Goal: Find contact information: Find contact information

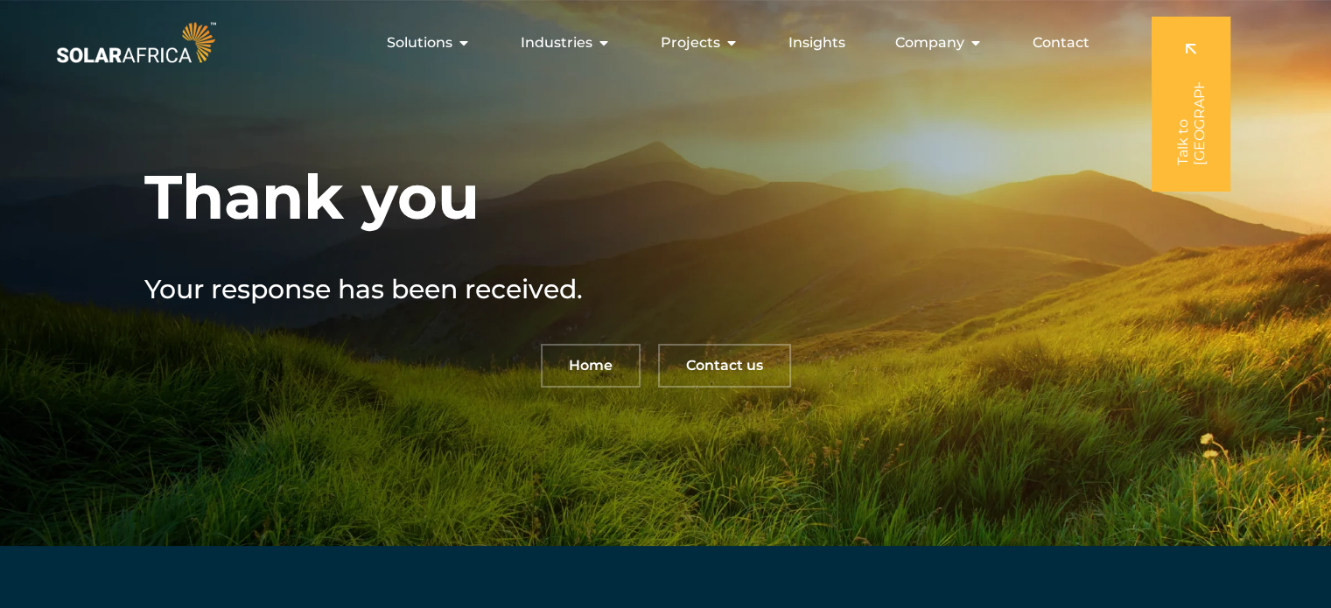
click at [1057, 45] on span "Contact" at bounding box center [1060, 42] width 57 height 21
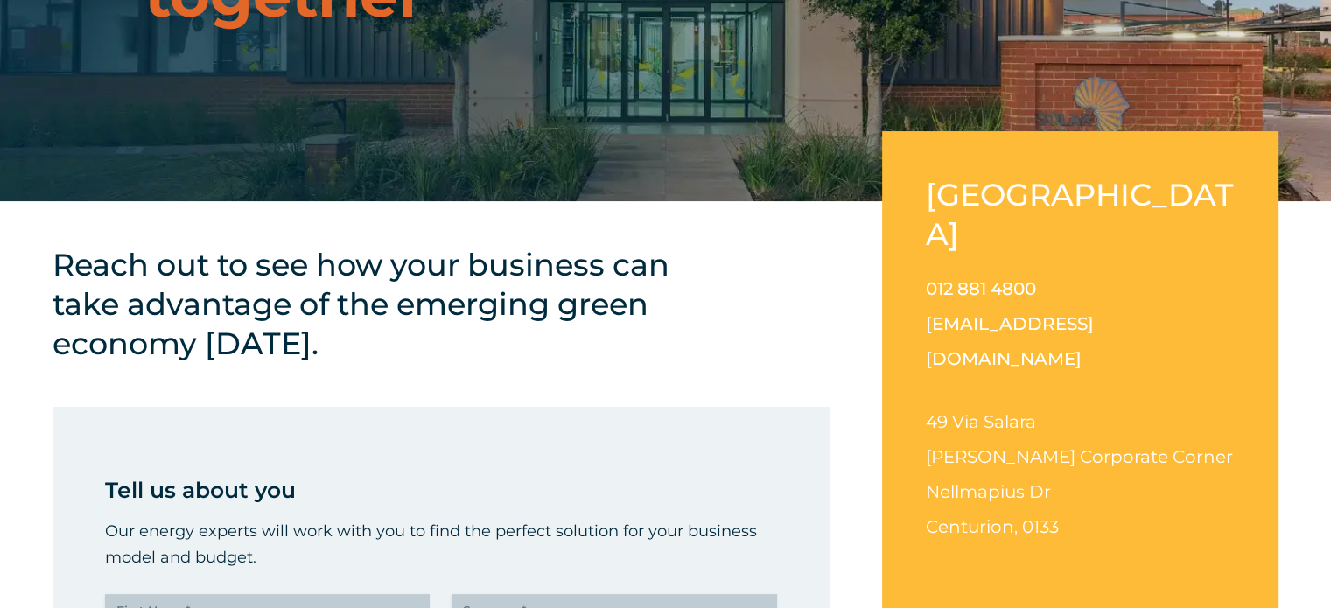
scroll to position [475, 0]
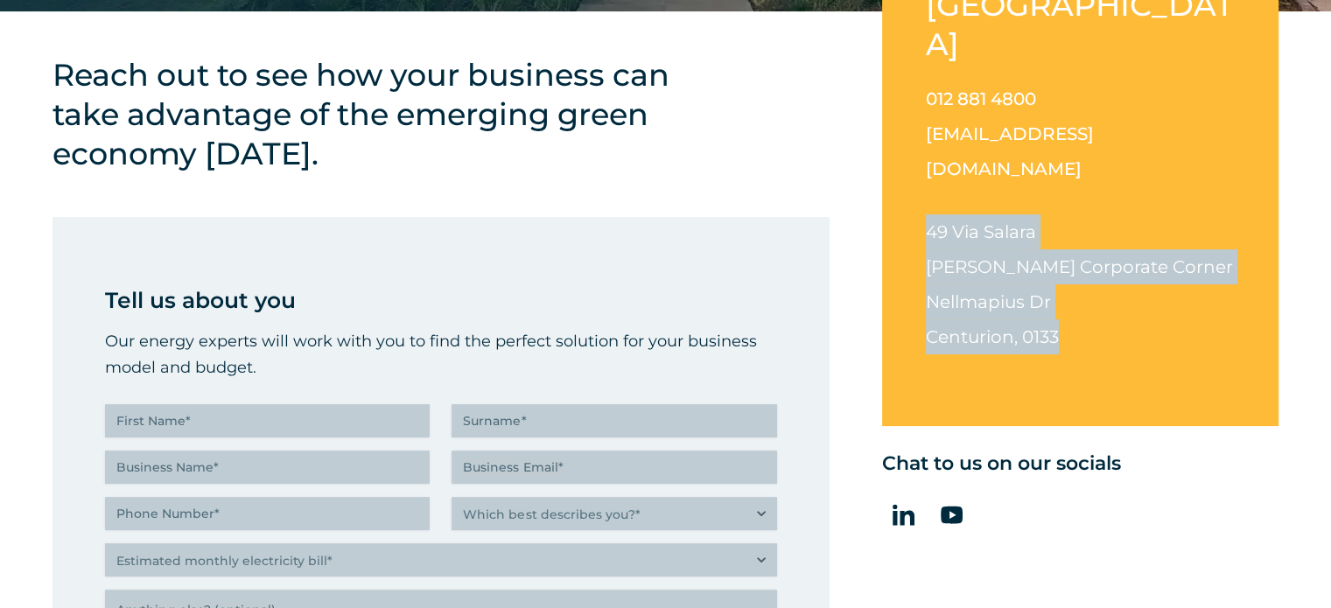
drag, startPoint x: 1074, startPoint y: 261, endPoint x: 906, endPoint y: 169, distance: 191.5
click at [906, 169] on div "[GEOGRAPHIC_DATA] 012 881 4800 [EMAIL_ADDRESS][DOMAIN_NAME] [STREET_ADDRESS][PE…" at bounding box center [1080, 183] width 396 height 485
copy p "[STREET_ADDRESS][PERSON_NAME][PERSON_NAME]"
